Goal: Information Seeking & Learning: Learn about a topic

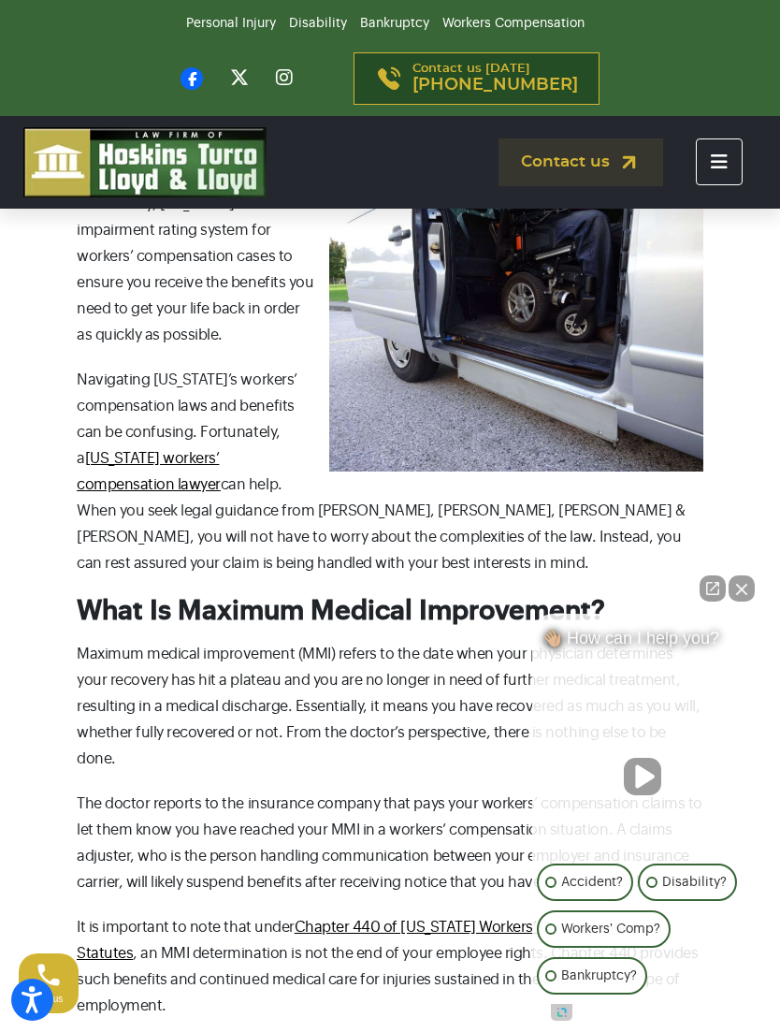
scroll to position [761, 0]
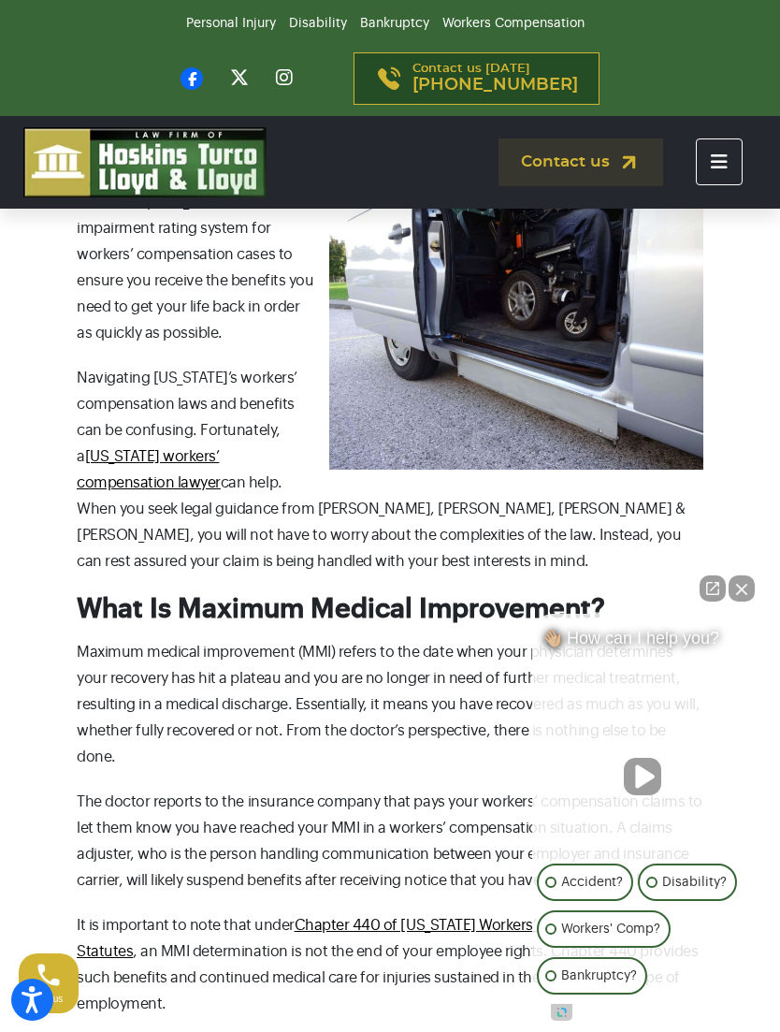
click at [735, 601] on button "Close Intaker Chat Widget" at bounding box center [742, 588] width 26 height 26
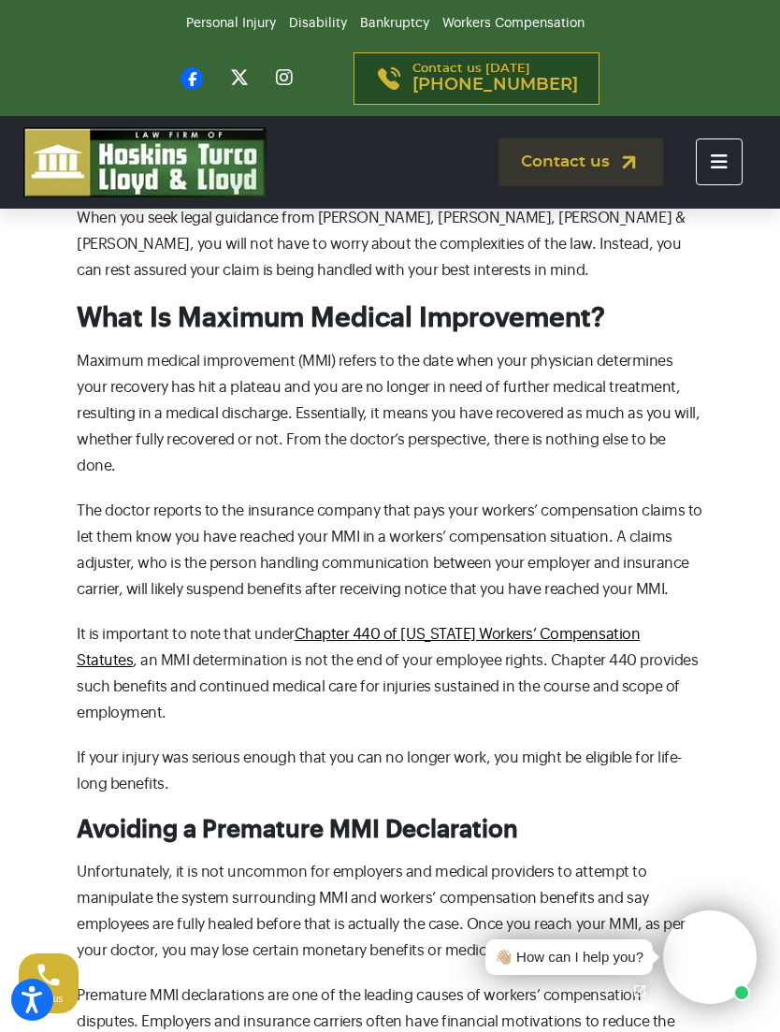
scroll to position [1066, 0]
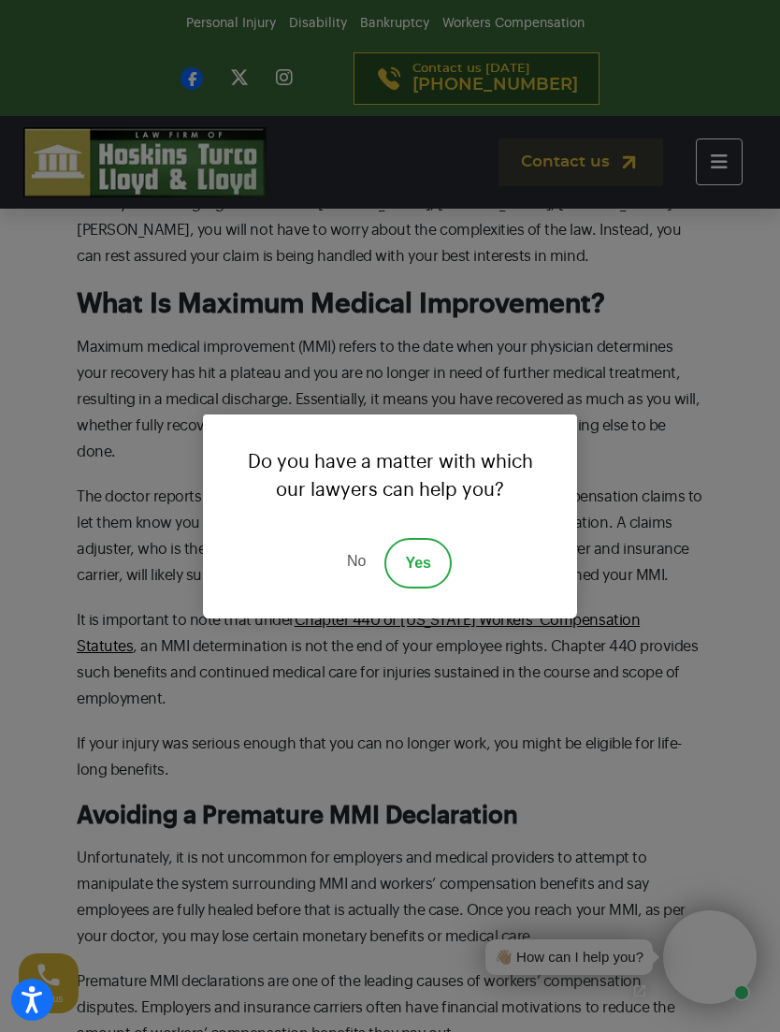
click at [351, 587] on link "No" at bounding box center [356, 563] width 56 height 51
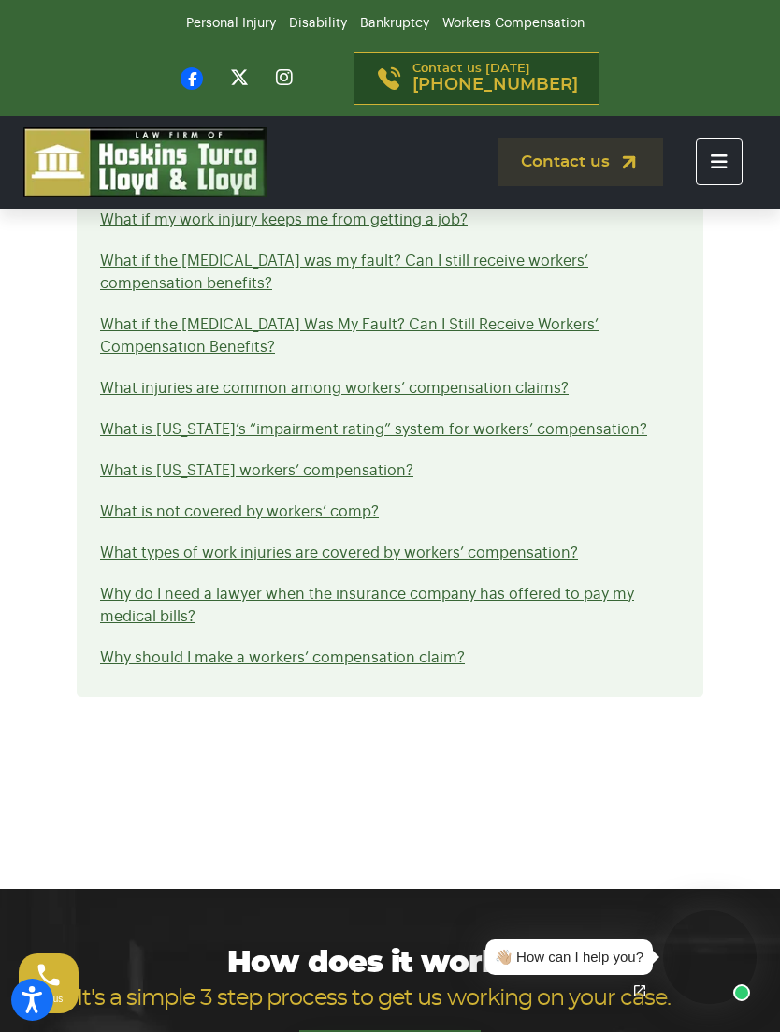
scroll to position [3972, 0]
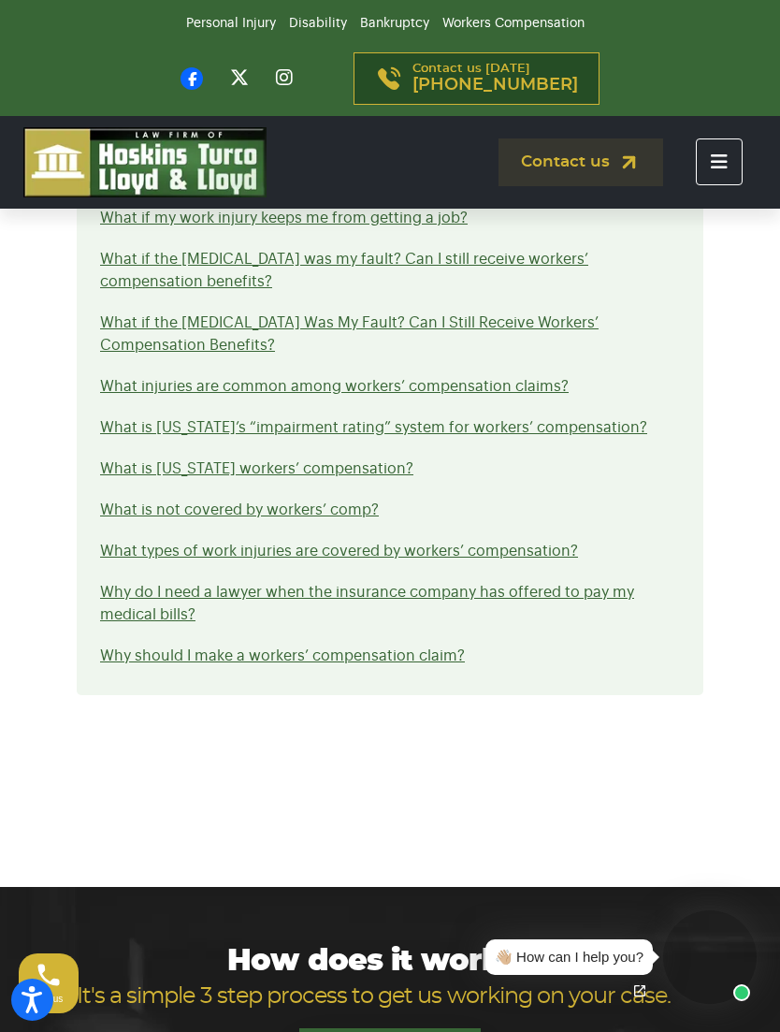
click at [615, 585] on link "Why do I need a lawyer when the insurance company has offered to pay my medical…" at bounding box center [367, 603] width 534 height 37
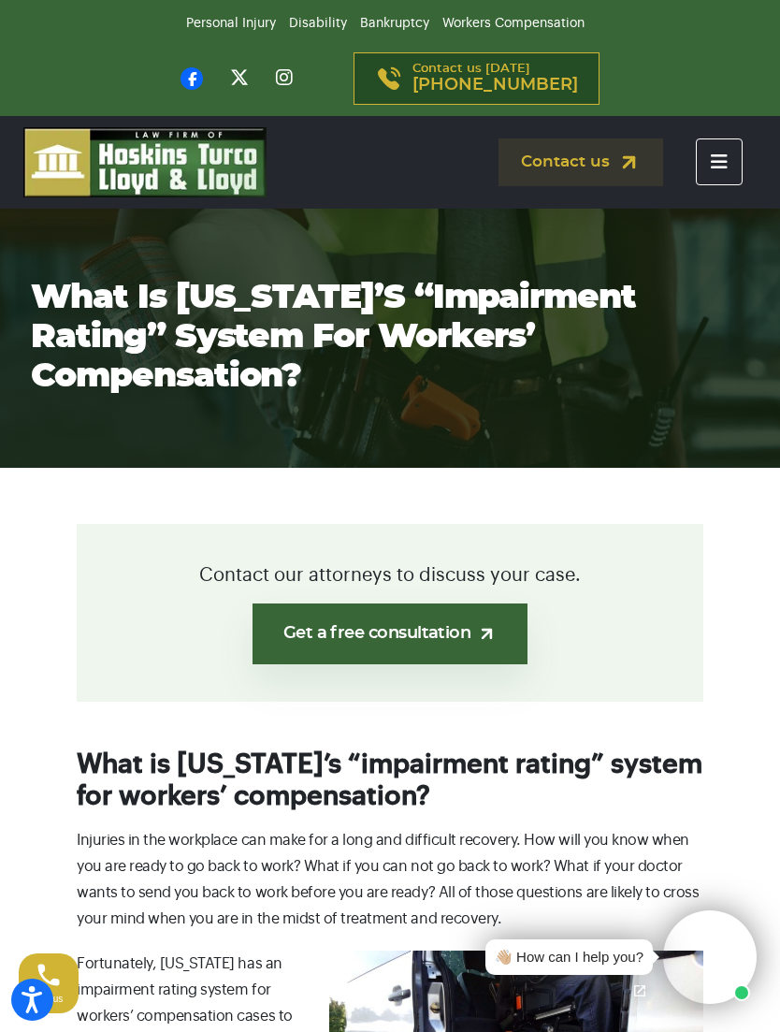
scroll to position [4032, 0]
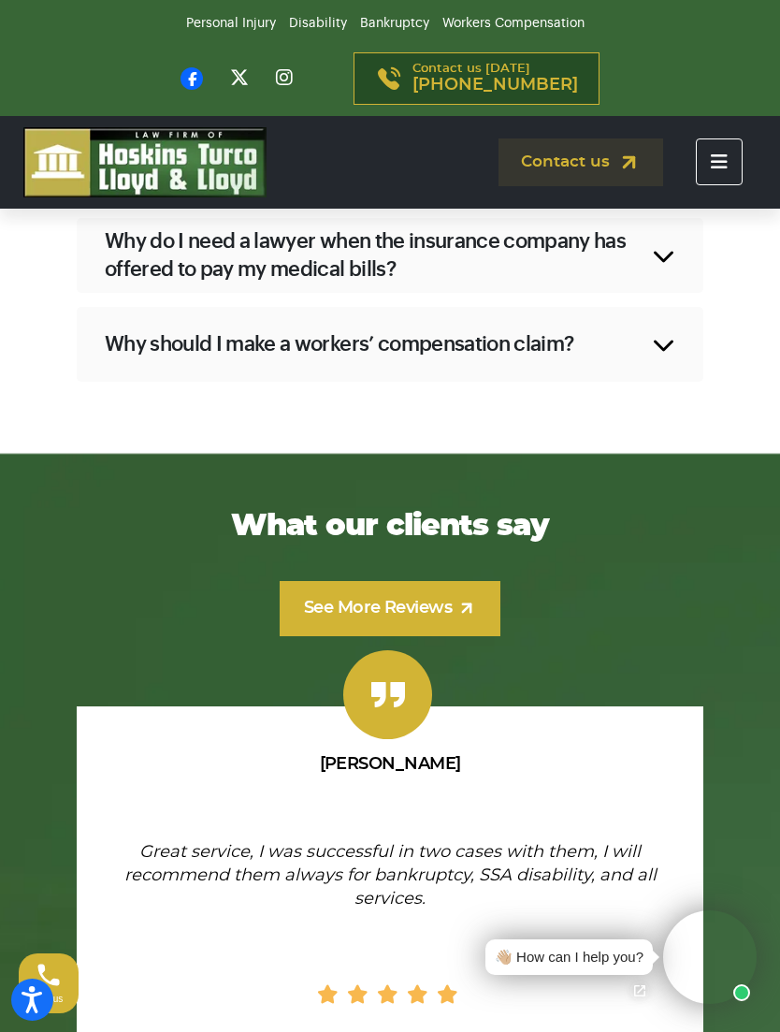
scroll to position [2754, 0]
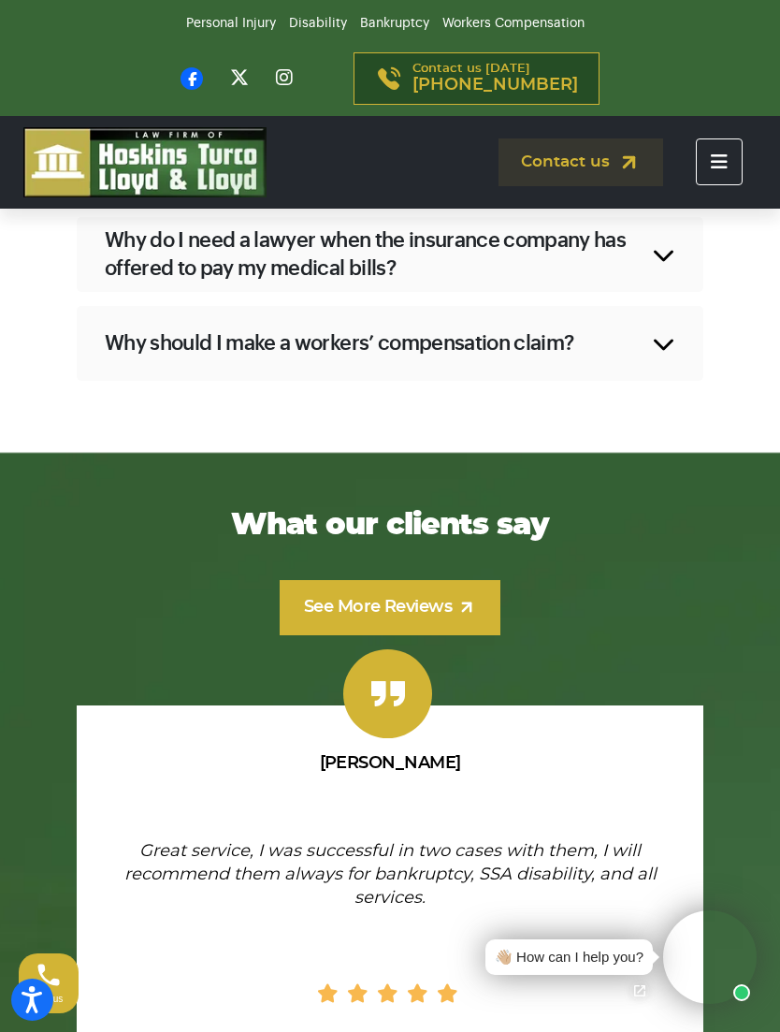
click at [672, 237] on div "Why do I need a lawyer when the insurance company has offered to pay my medical…" at bounding box center [390, 254] width 627 height 75
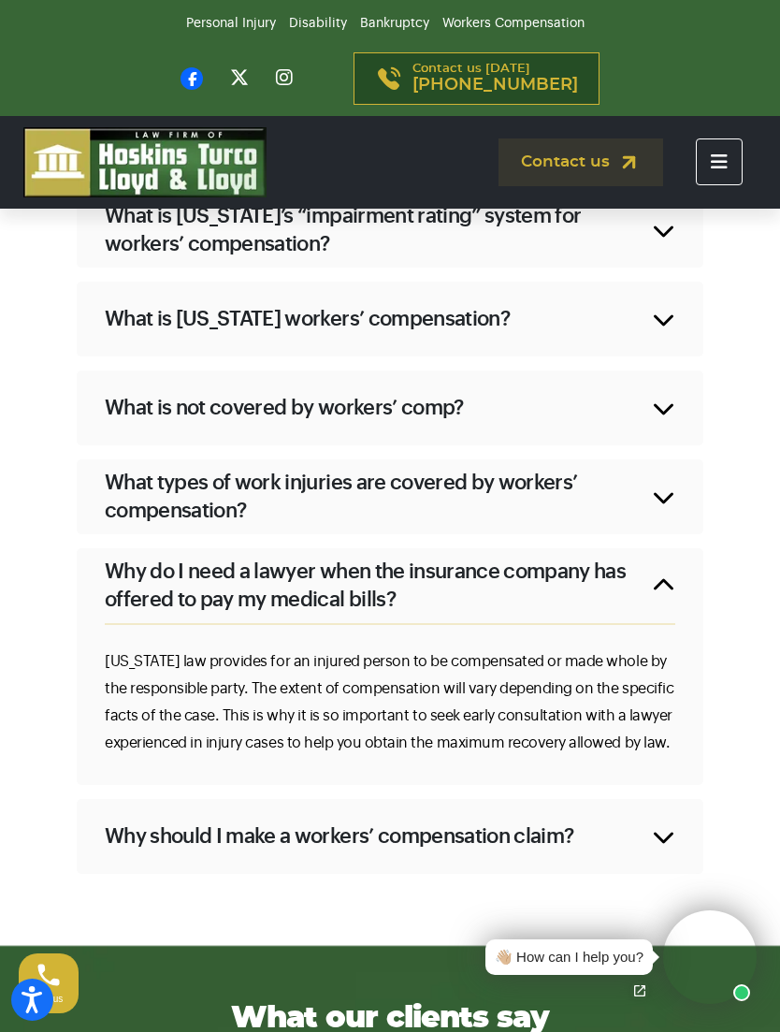
scroll to position [2262, 0]
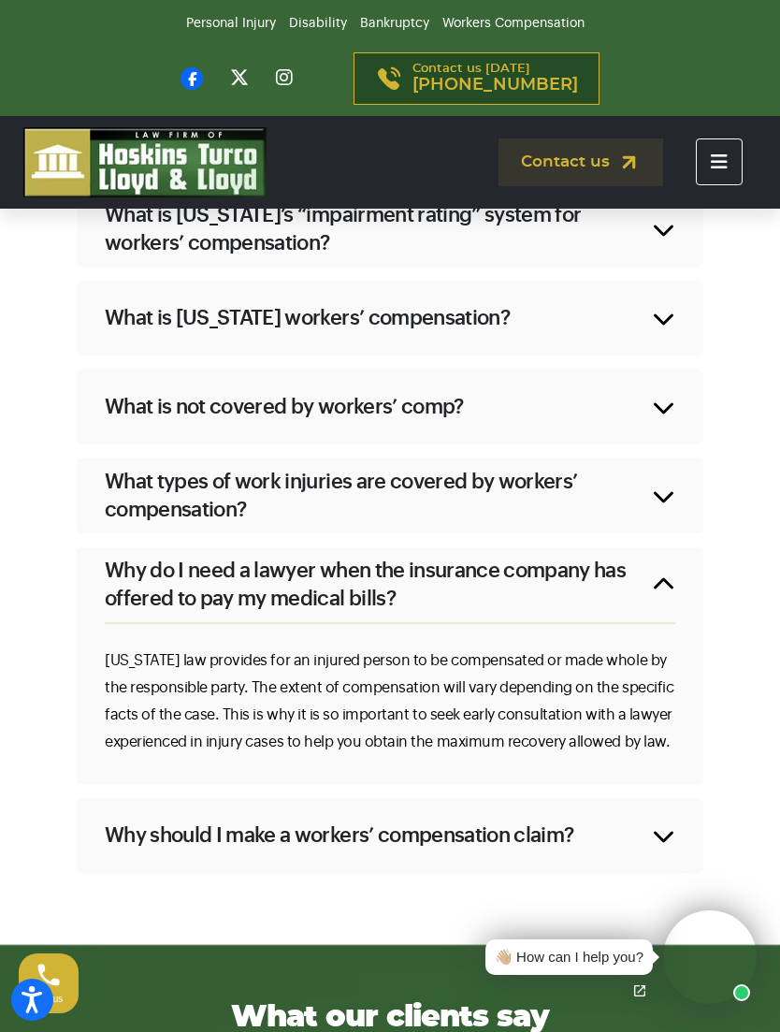
click at [677, 404] on div "What is not covered by workers’ comp?" at bounding box center [390, 406] width 627 height 75
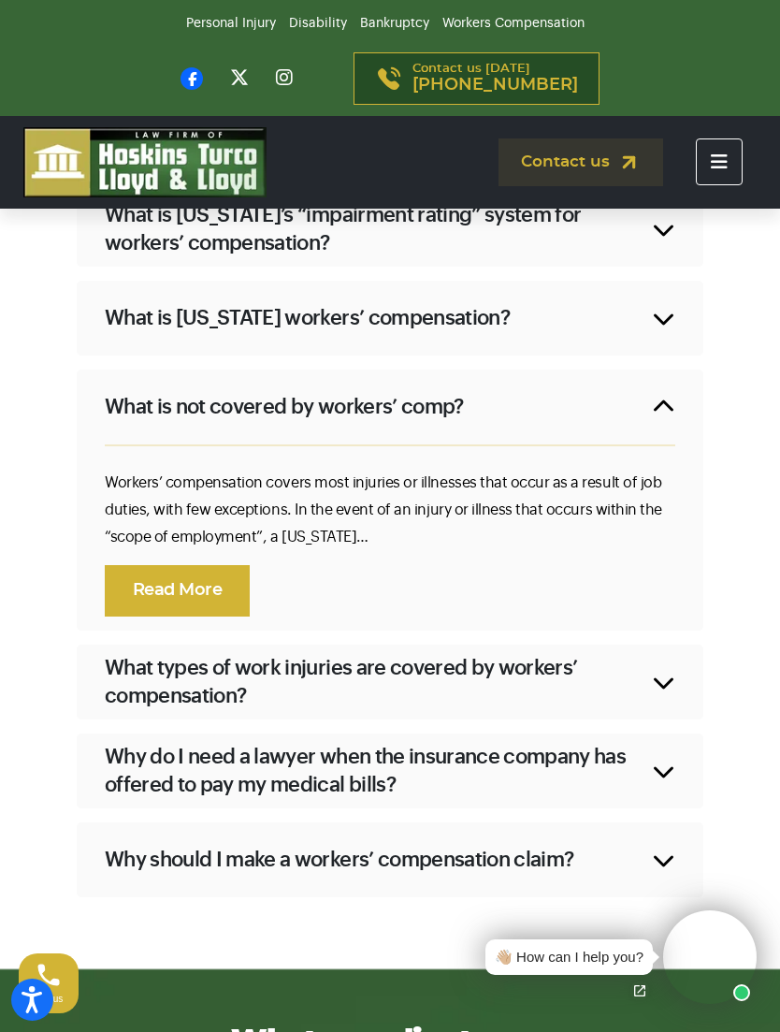
click at [672, 394] on div "What is not covered by workers’ comp?" at bounding box center [390, 406] width 627 height 75
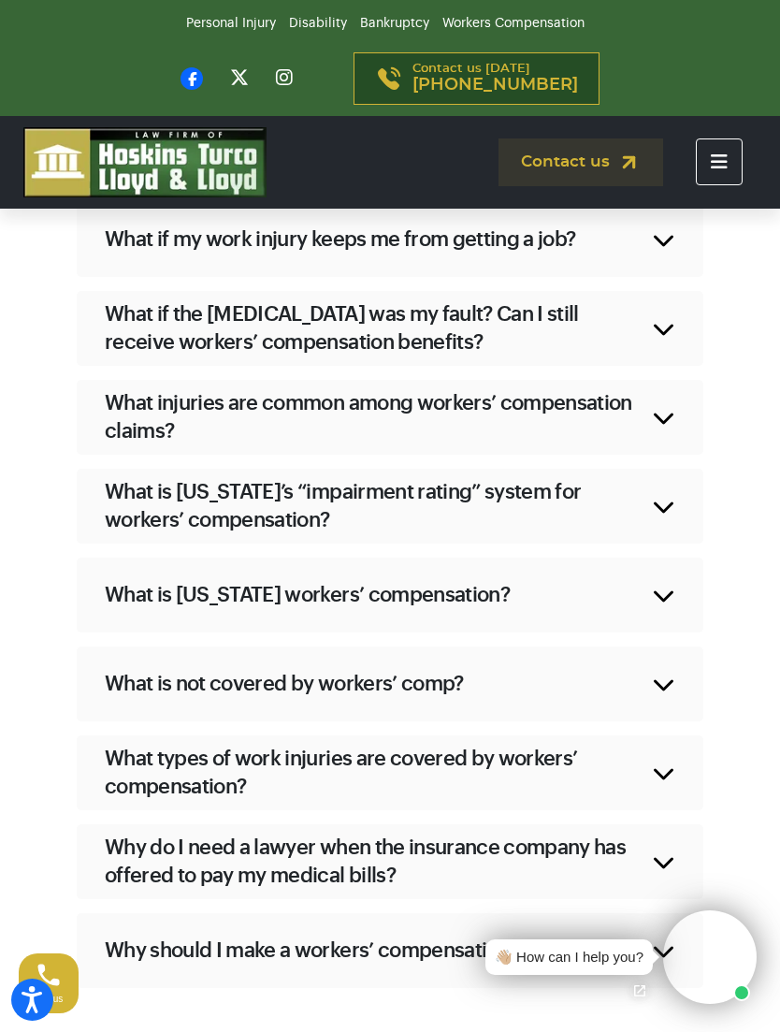
scroll to position [1981, 0]
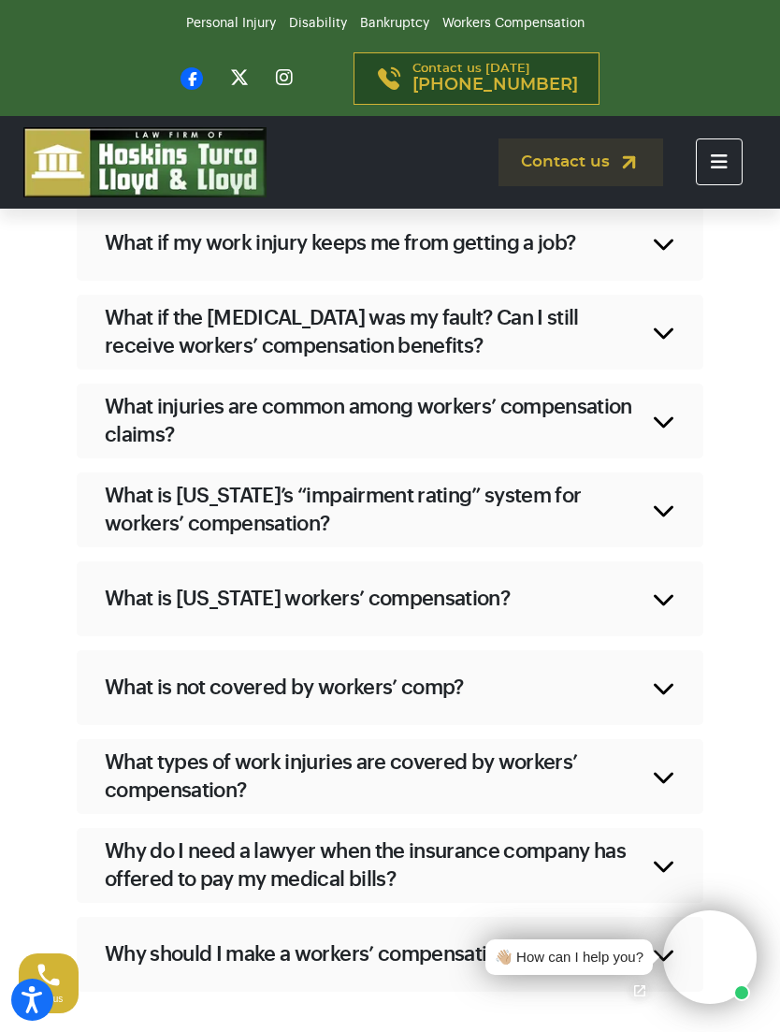
click at [671, 332] on div "What if the [MEDICAL_DATA] was my fault? Can I still receive workers’ compensat…" at bounding box center [390, 332] width 627 height 75
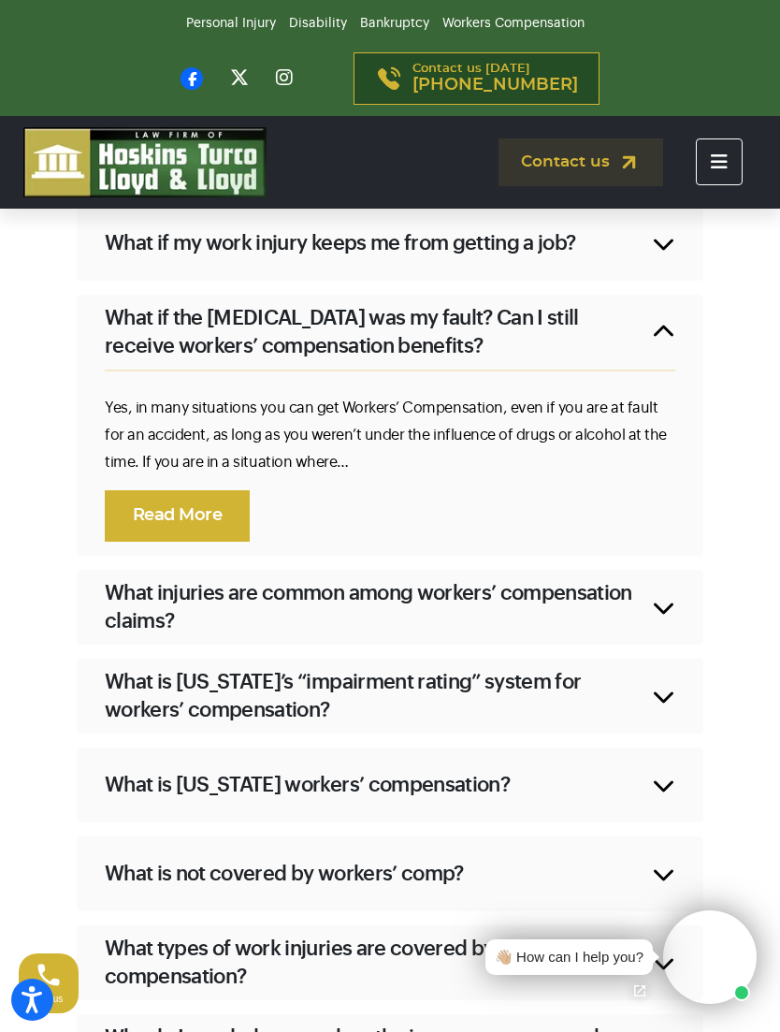
click at [685, 311] on div "What if the [MEDICAL_DATA] was my fault? Can I still receive workers’ compensat…" at bounding box center [390, 332] width 627 height 75
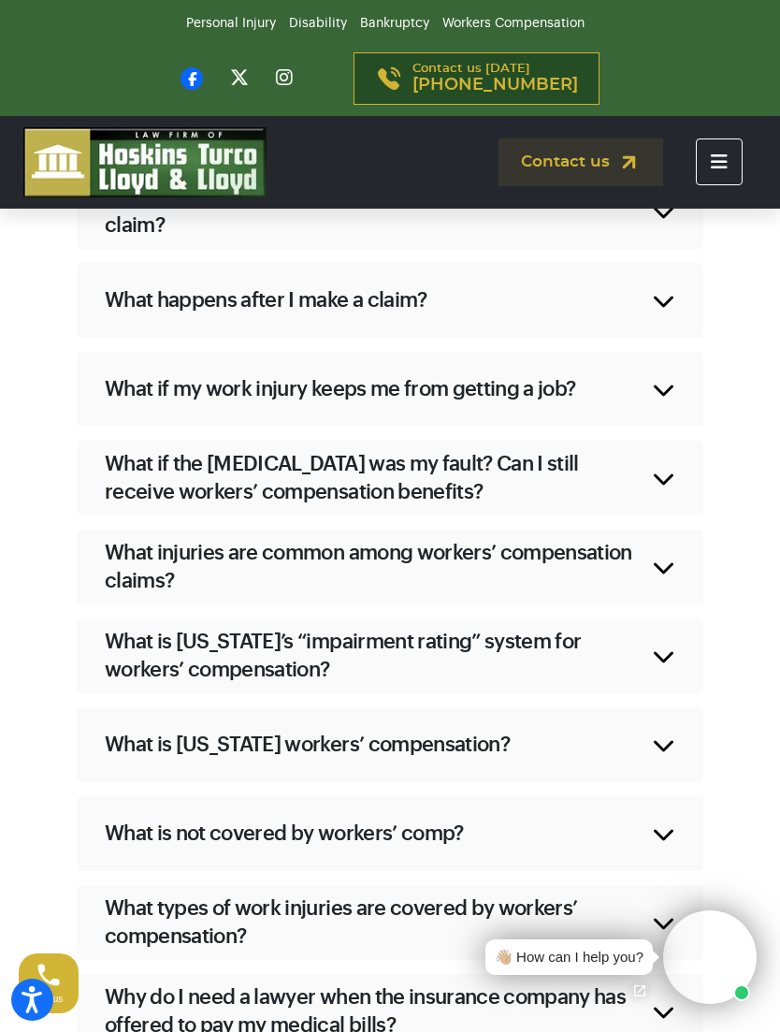
scroll to position [1825, 0]
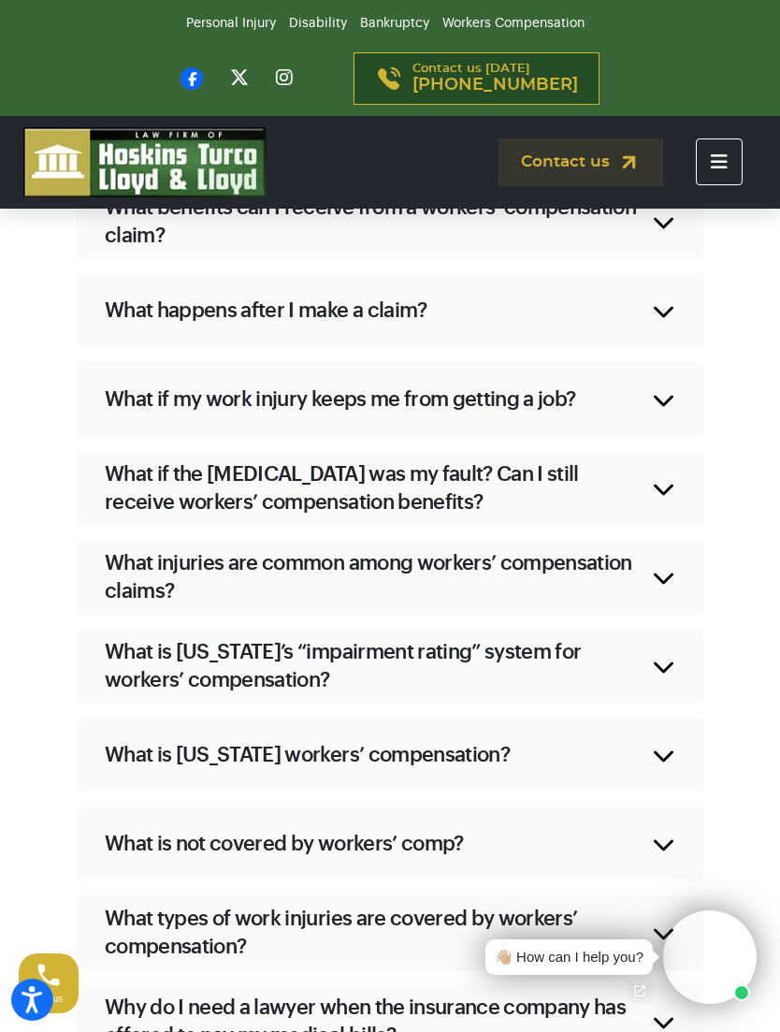
click at [678, 385] on div "What if my work injury keeps me from getting a job?" at bounding box center [390, 399] width 627 height 75
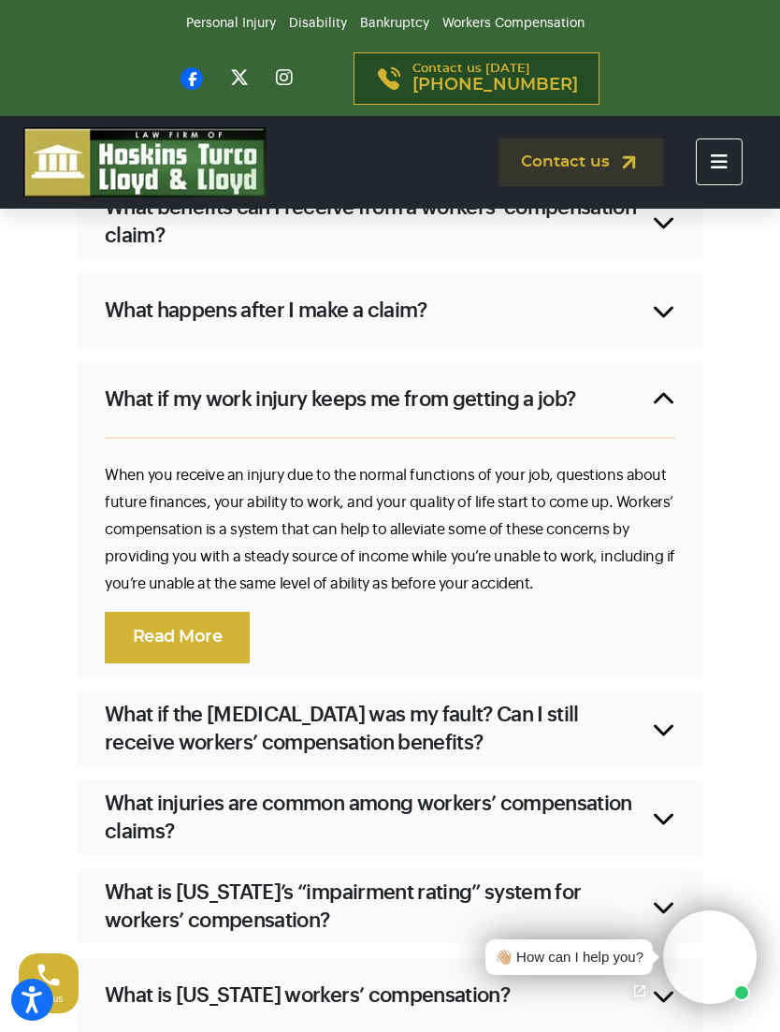
click at [677, 395] on div "What if my work injury keeps me from getting a job?" at bounding box center [390, 399] width 627 height 75
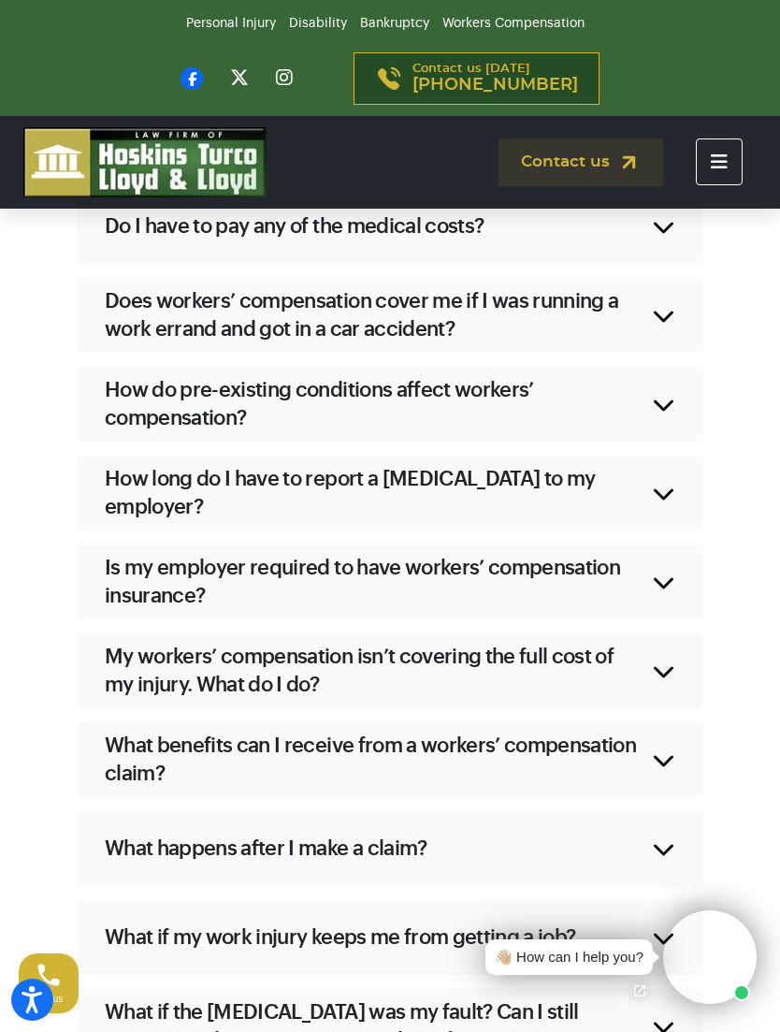
scroll to position [1285, 0]
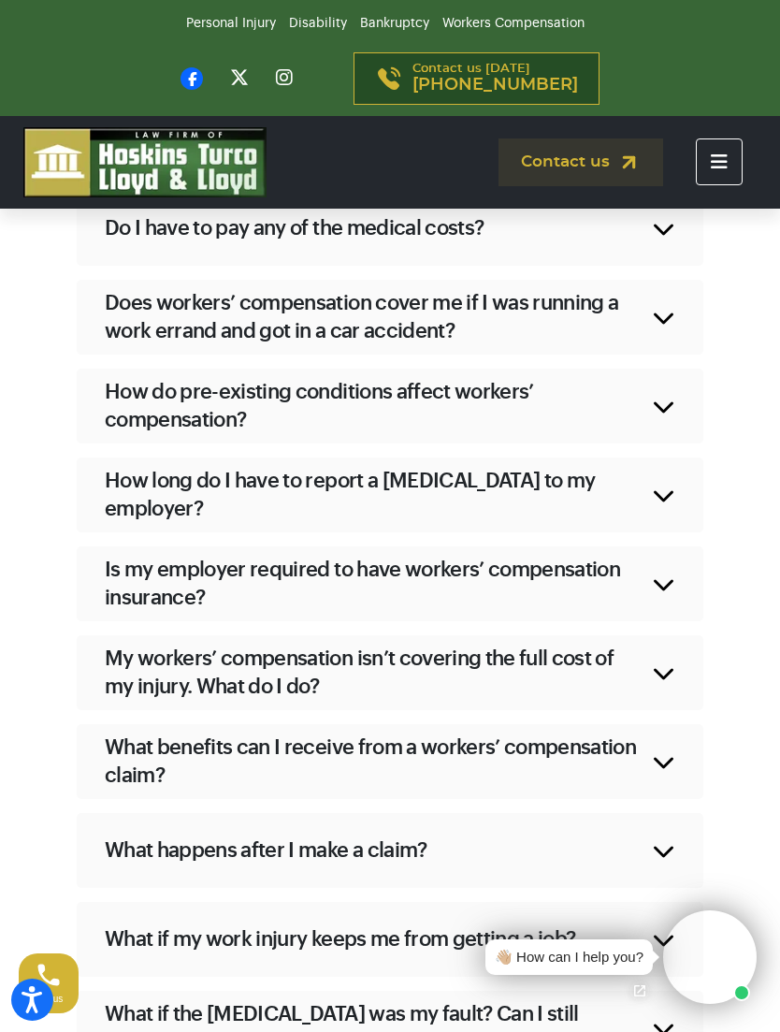
click at [672, 389] on div "How do pre-existing conditions affect workers’ compensation?" at bounding box center [390, 406] width 627 height 75
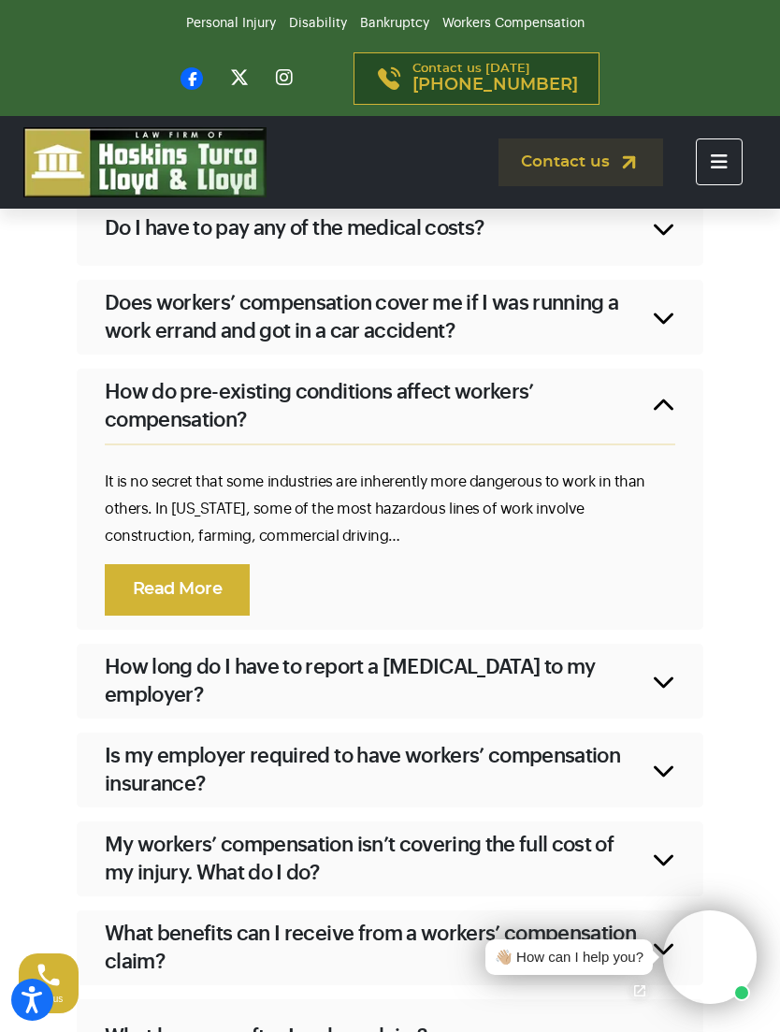
click at [678, 404] on div "How do pre-existing conditions affect workers’ compensation?" at bounding box center [390, 406] width 627 height 75
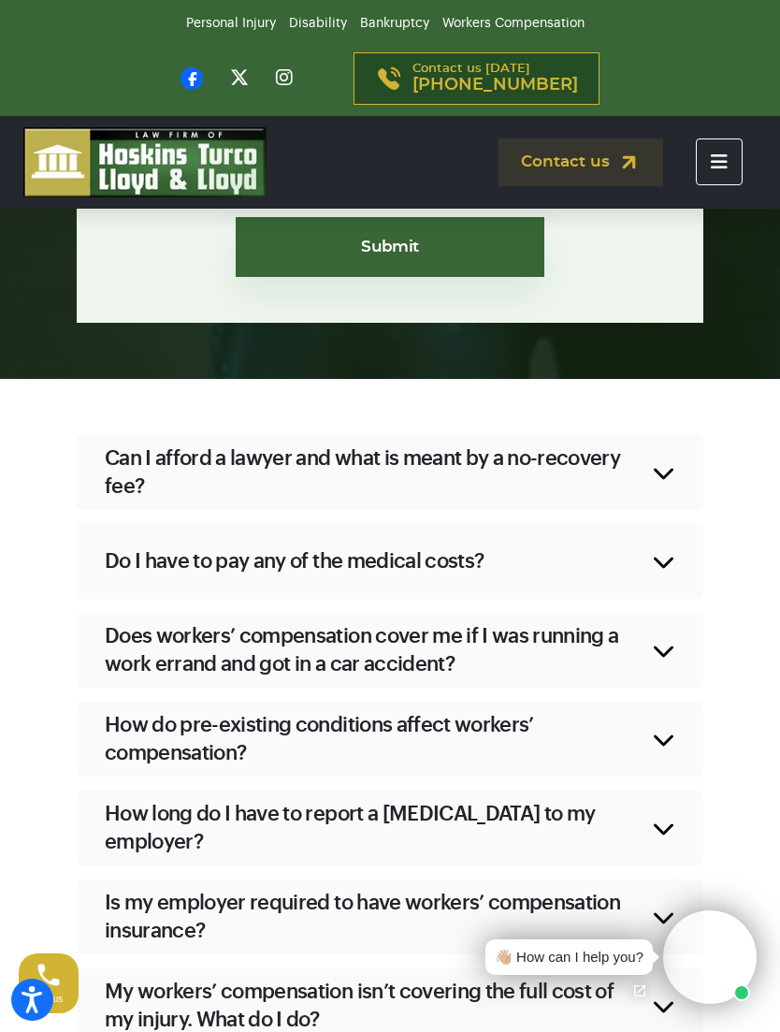
scroll to position [951, 0]
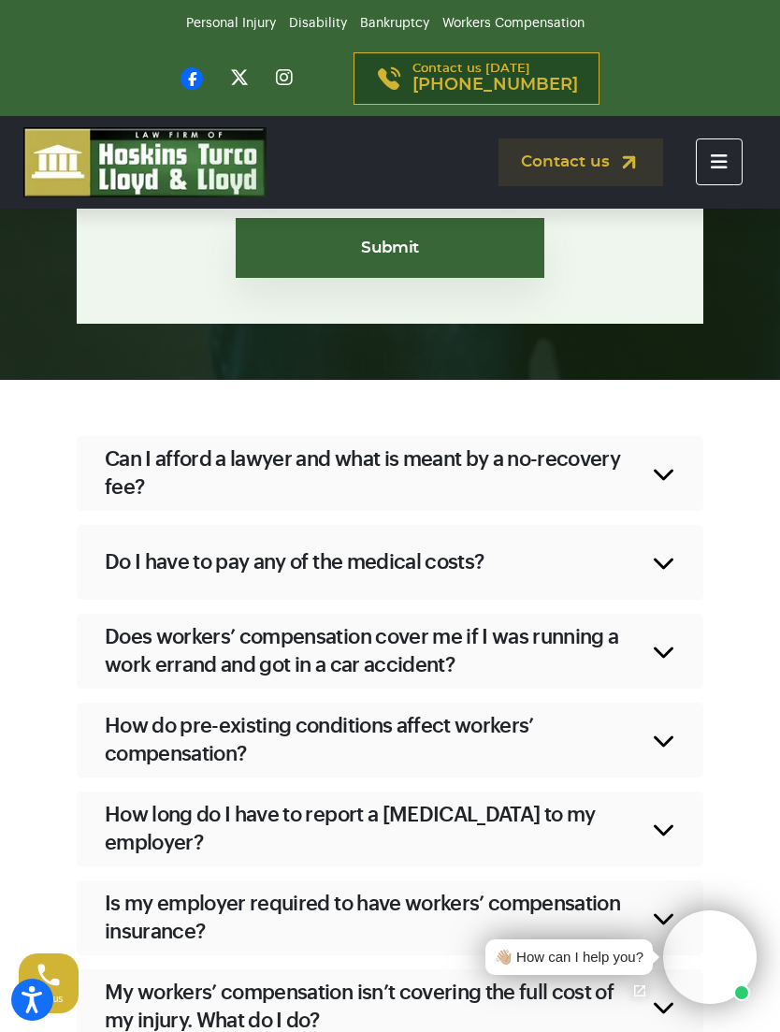
click at [665, 470] on div "Can I afford a lawyer and what is meant by a no-recovery fee?" at bounding box center [390, 473] width 627 height 75
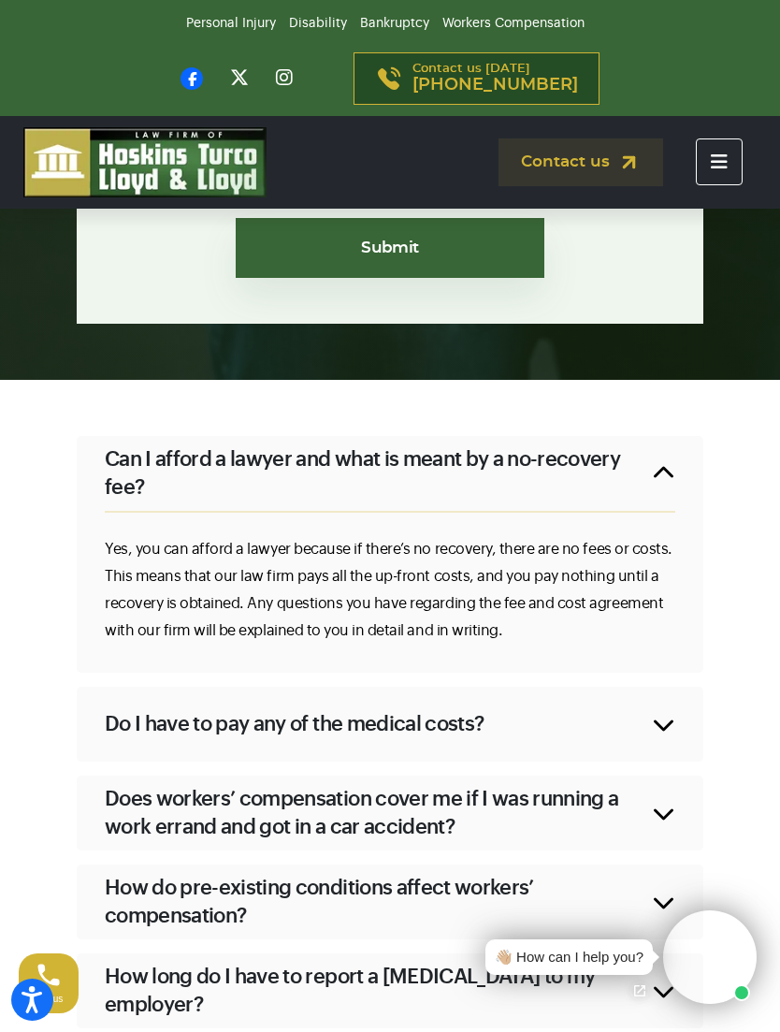
click at [673, 469] on div "Can I afford a lawyer and what is meant by a no-recovery fee?" at bounding box center [390, 473] width 627 height 75
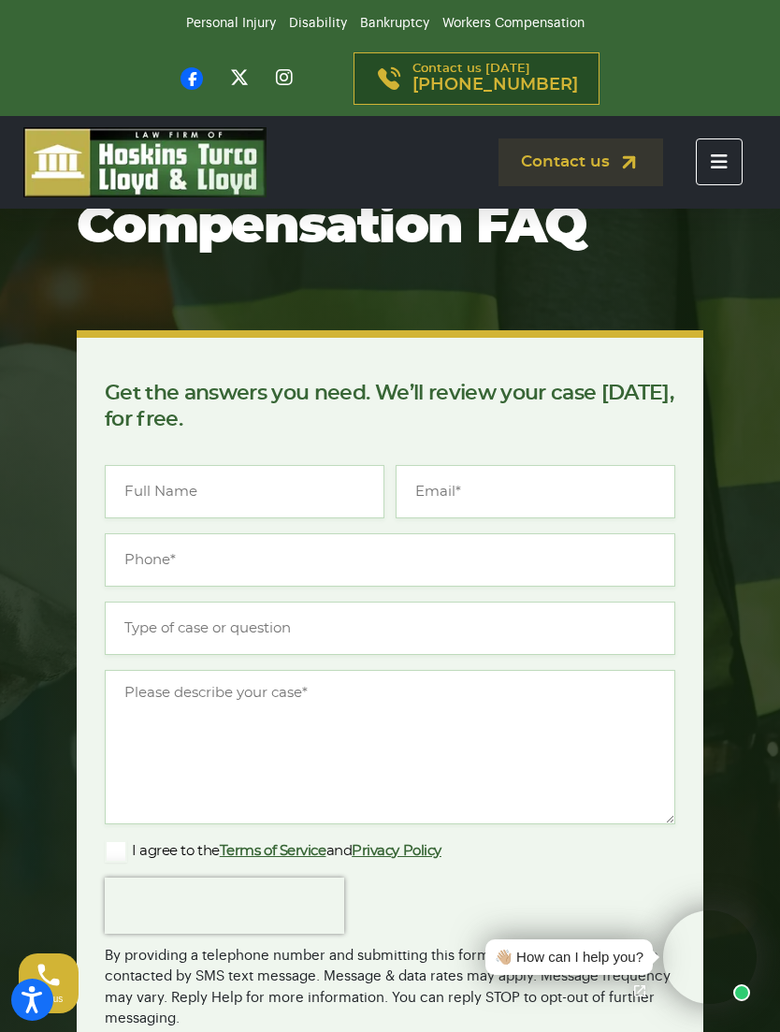
scroll to position [0, 0]
